Goal: Complete application form

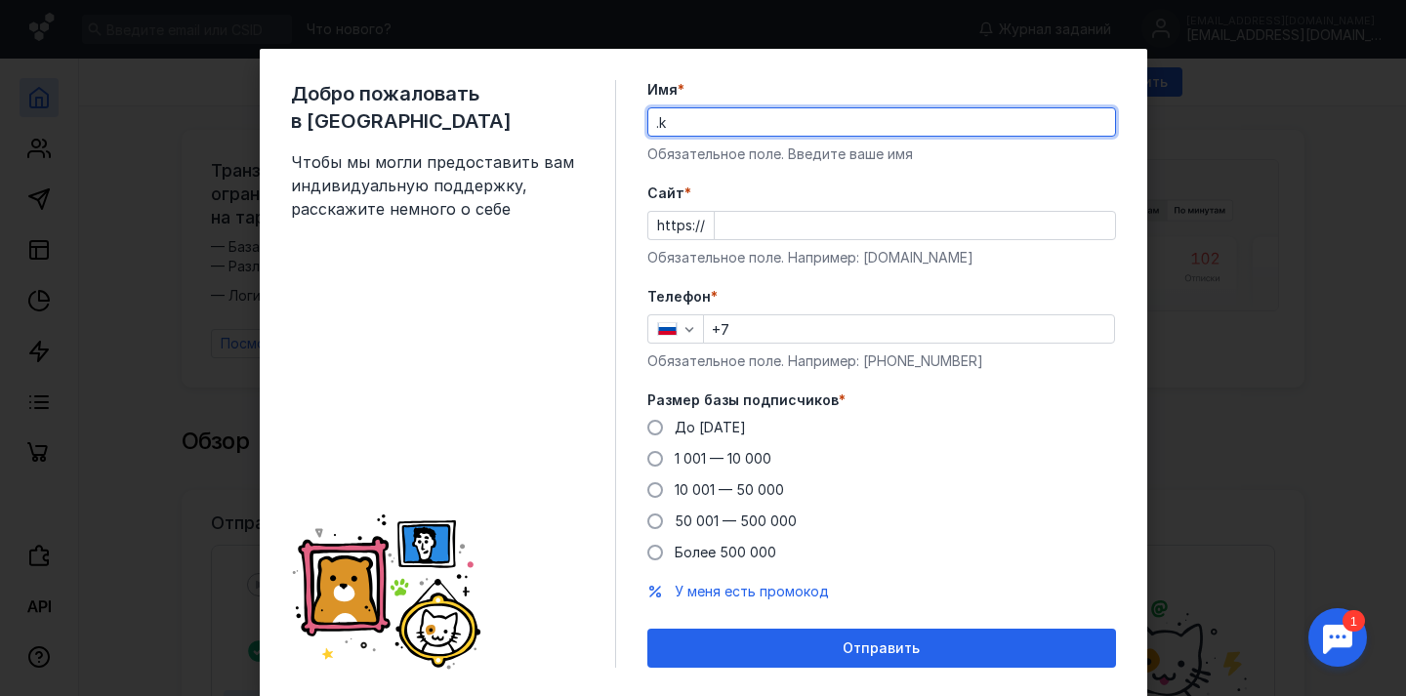
type input "."
type input "[PERSON_NAME]"
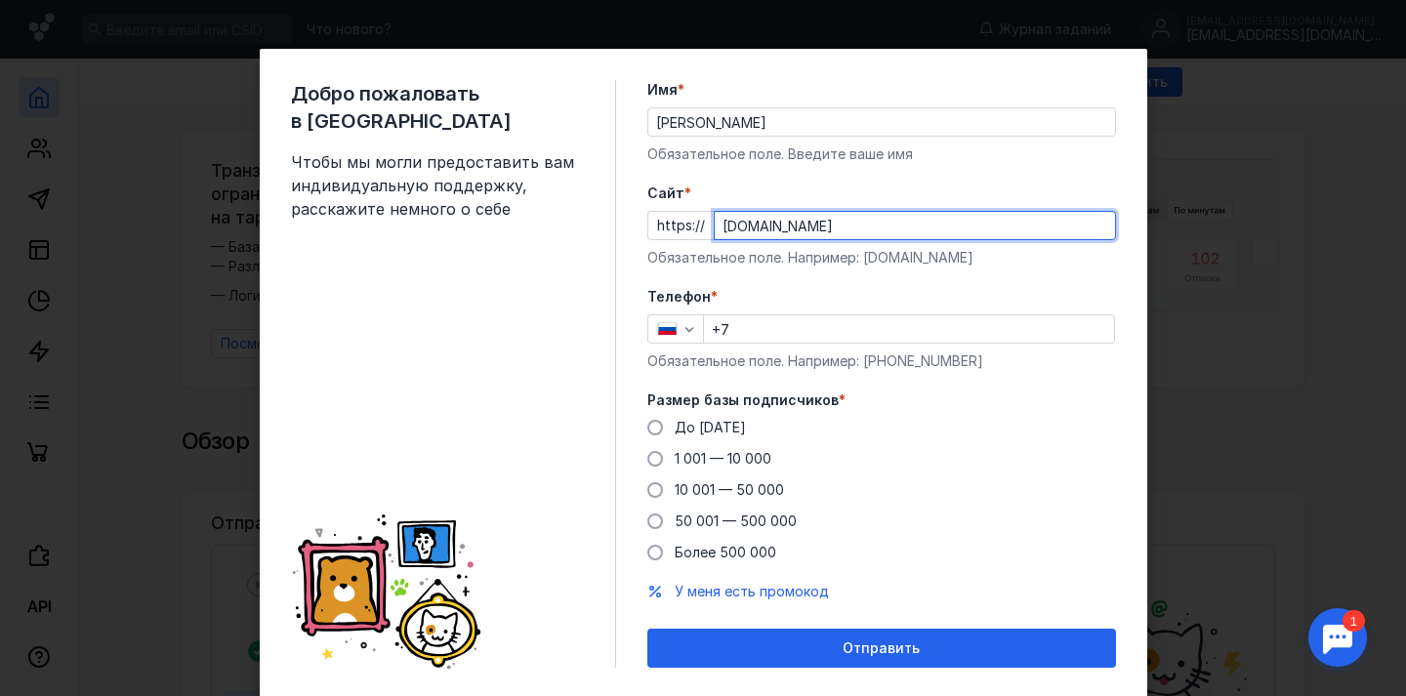
type input "[DOMAIN_NAME]"
click at [764, 329] on input "+7" at bounding box center [909, 328] width 410 height 27
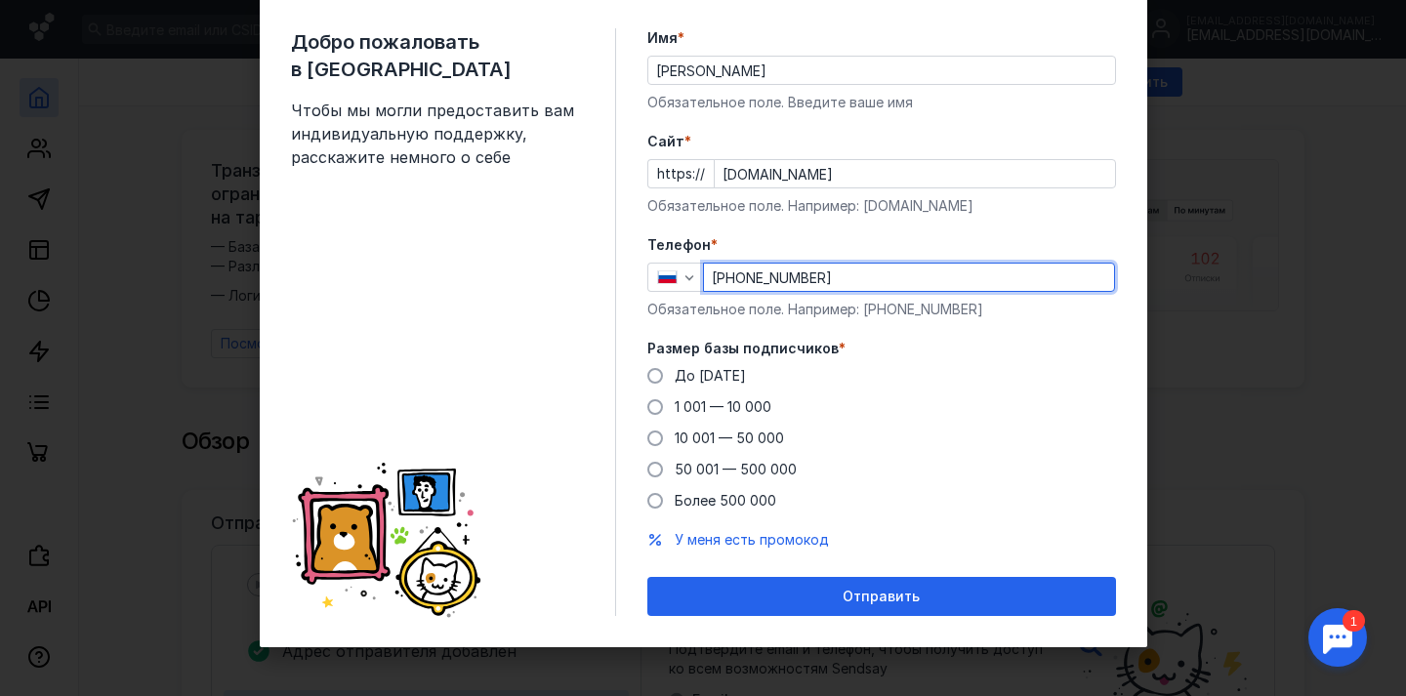
scroll to position [52, 0]
type input "[PHONE_NUMBER]"
click at [655, 469] on span at bounding box center [655, 470] width 16 height 16
click at [0, 0] on input "50 001 — 500 000" at bounding box center [0, 0] width 0 height 0
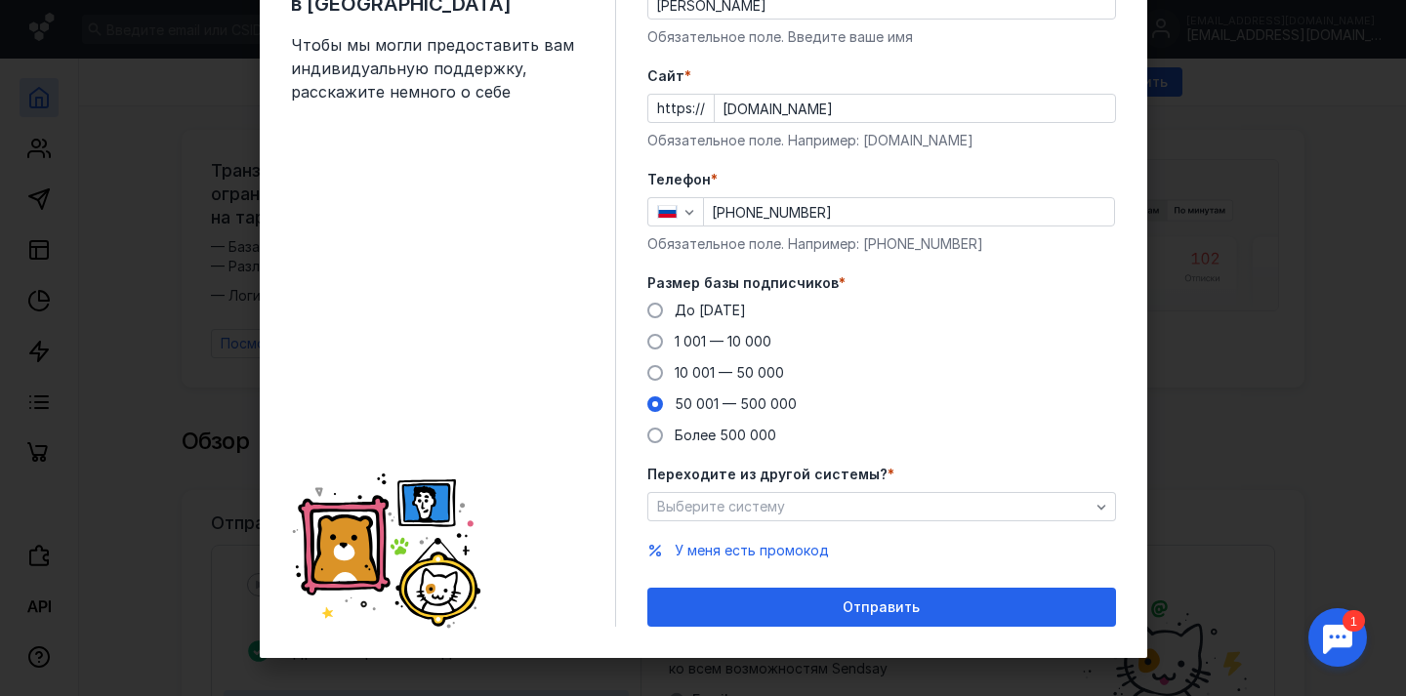
scroll to position [122, 0]
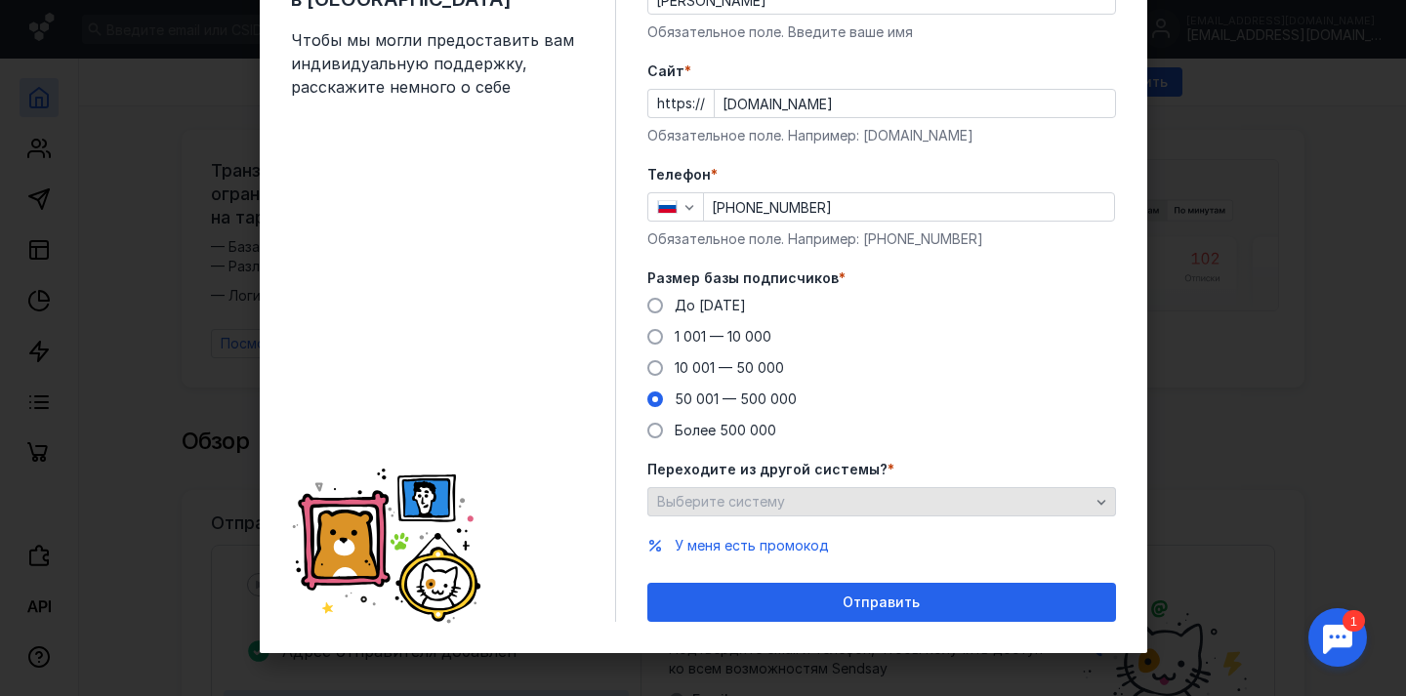
click at [851, 504] on div "Выберите систему" at bounding box center [873, 502] width 442 height 17
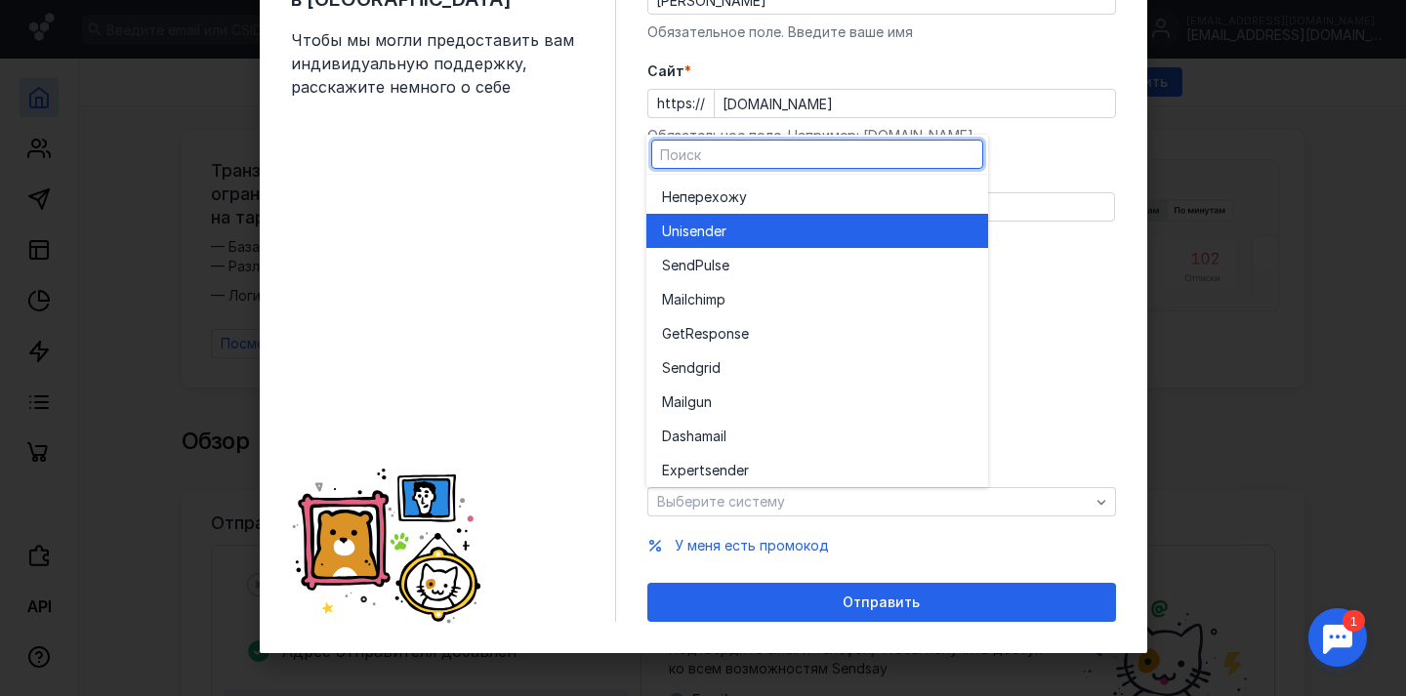
click at [789, 229] on div "Unisende r" at bounding box center [817, 232] width 310 height 20
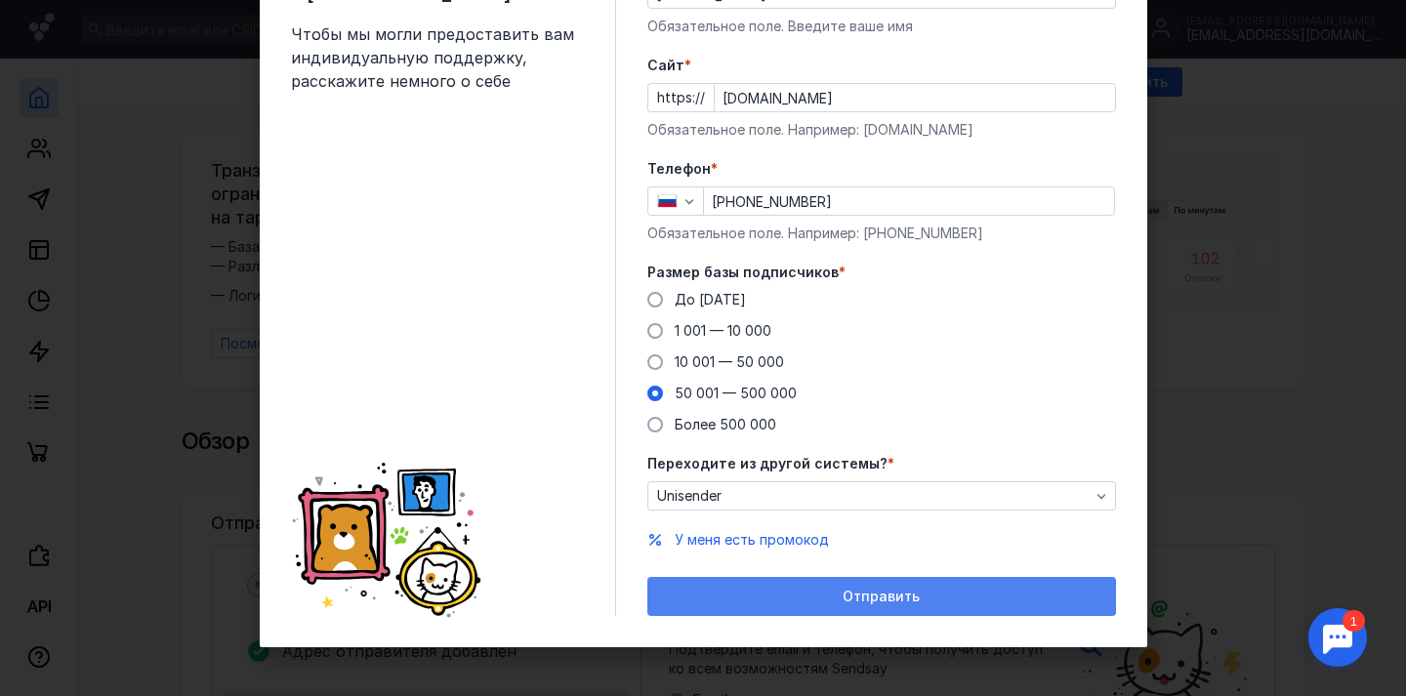
scroll to position [128, 0]
click at [858, 600] on span "Отправить" at bounding box center [880, 597] width 77 height 17
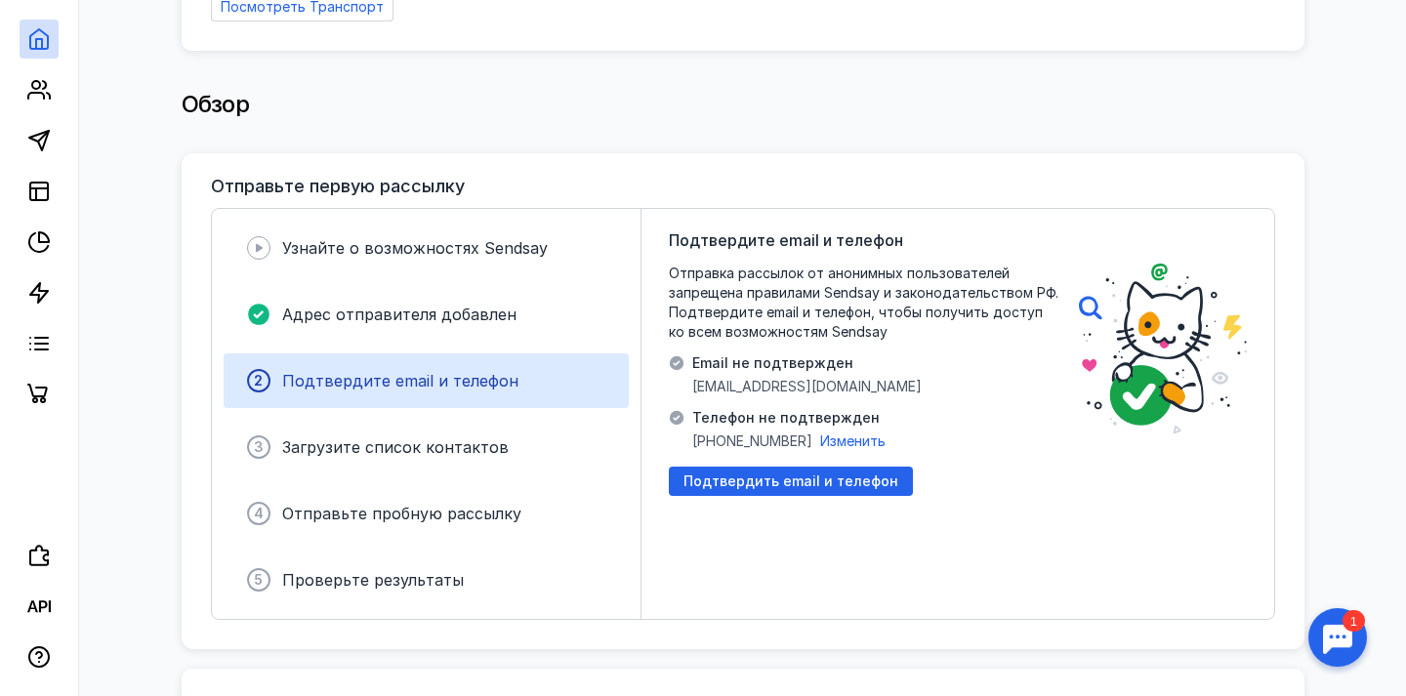
scroll to position [349, 0]
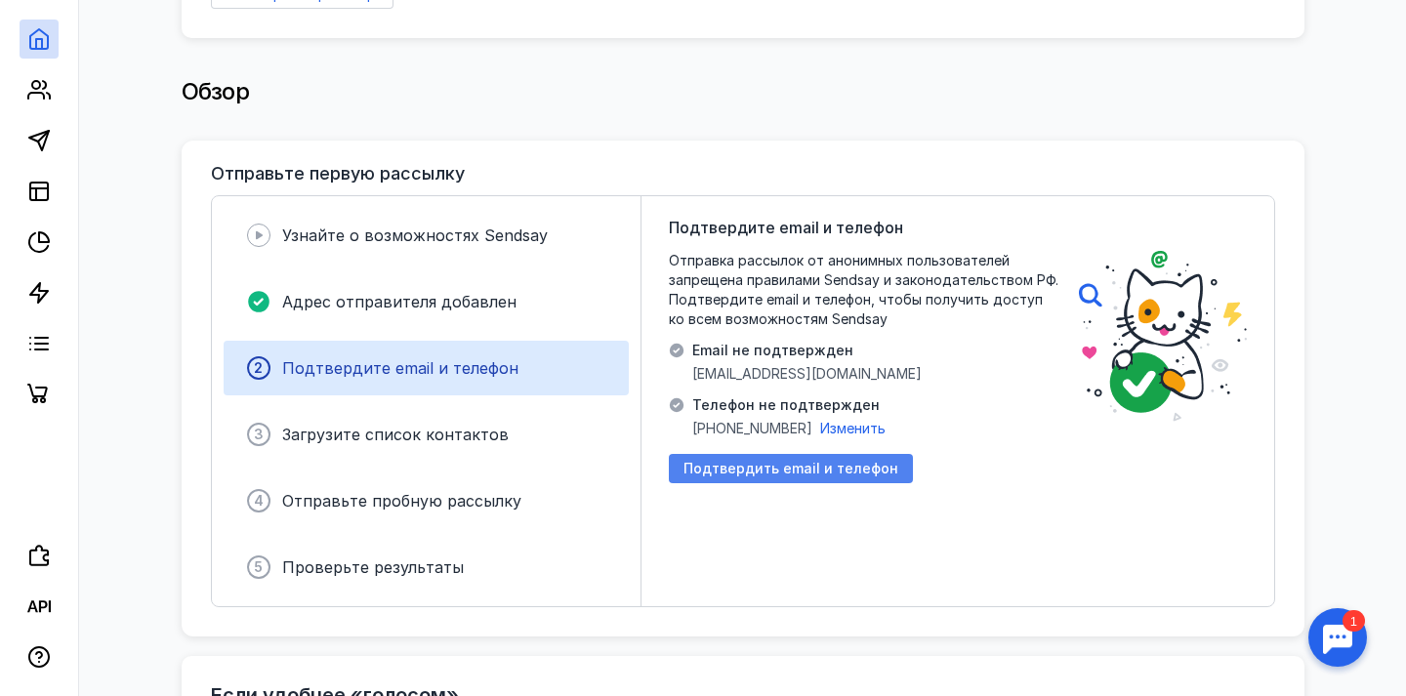
click at [730, 463] on span "Подтвердить email и телефон" at bounding box center [790, 469] width 215 height 17
